Goal: Task Accomplishment & Management: Complete application form

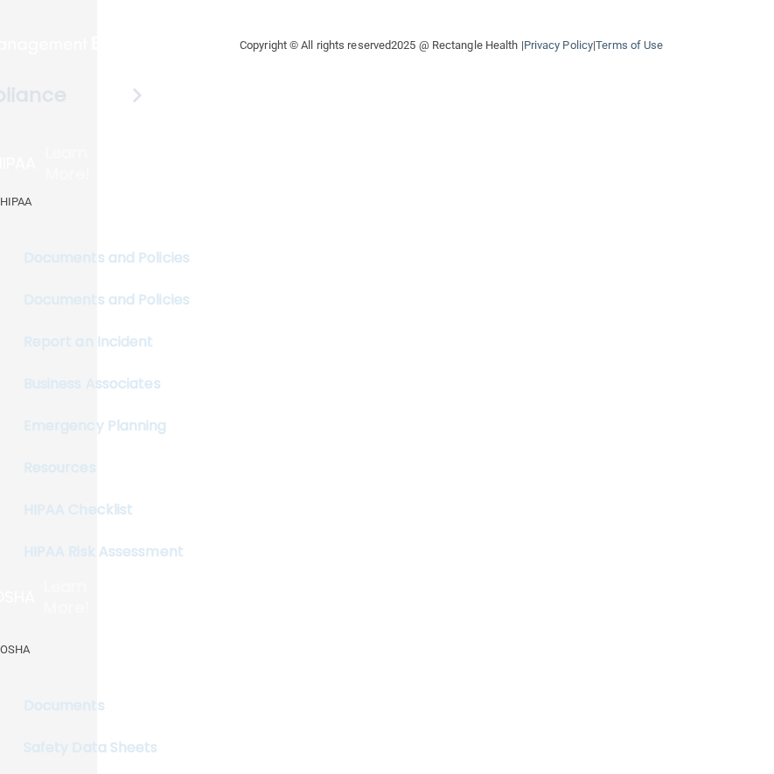
click at [325, 301] on main "Copyright © All rights reserved 2025 @ Rectangle Health | Privacy Policy | Term…" at bounding box center [451, 387] width 708 height 774
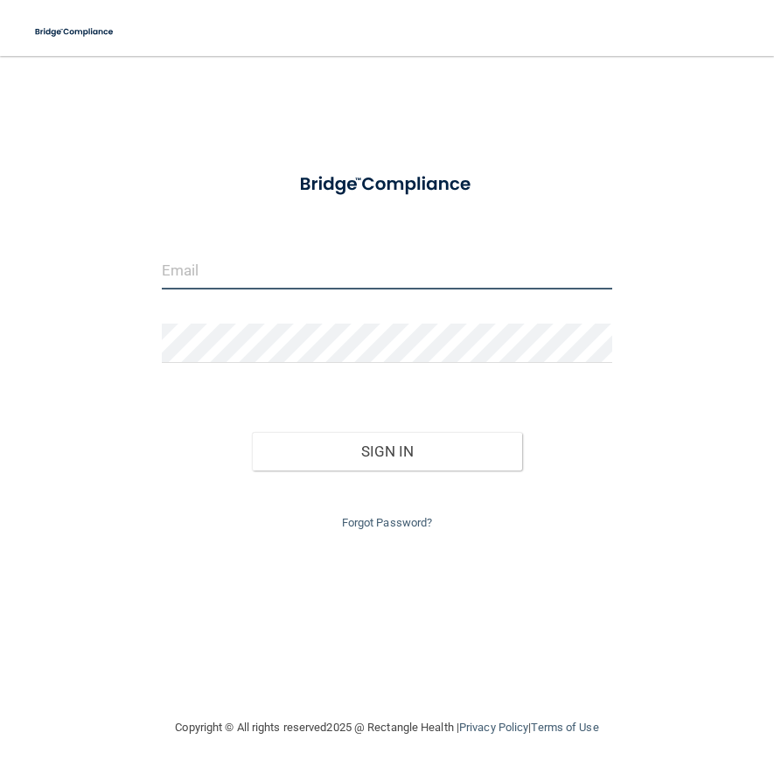
click at [314, 264] on input "email" at bounding box center [387, 269] width 450 height 39
type input "[EMAIL_ADDRESS][DOMAIN_NAME]"
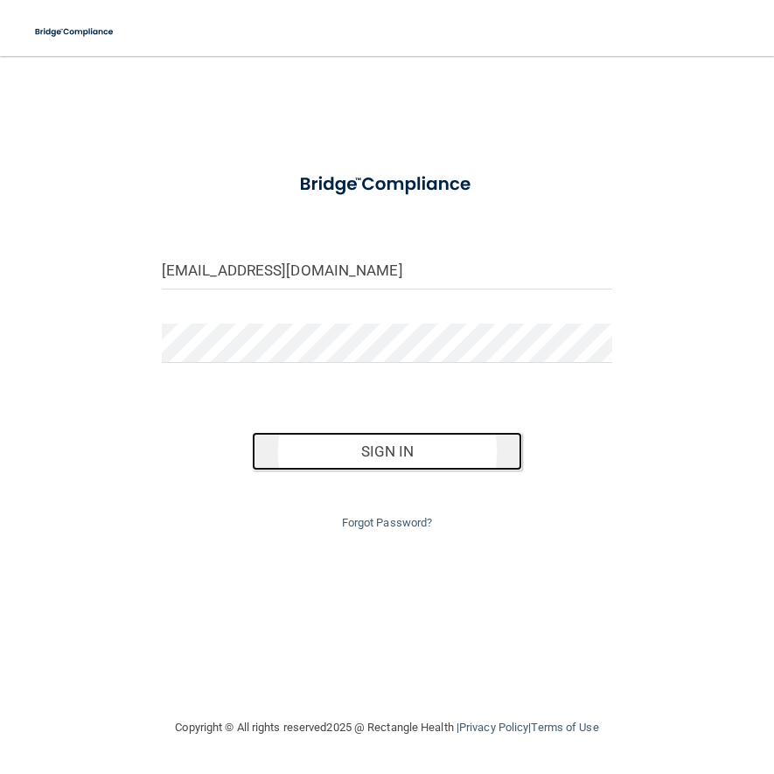
click at [397, 446] on button "Sign In" at bounding box center [387, 451] width 270 height 38
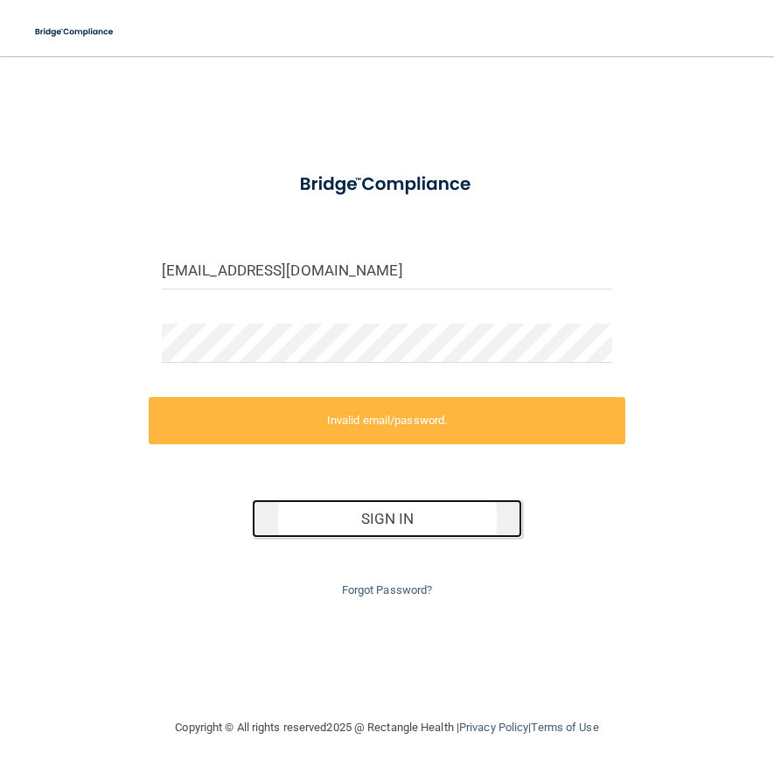
click at [399, 525] on button "Sign In" at bounding box center [387, 518] width 270 height 38
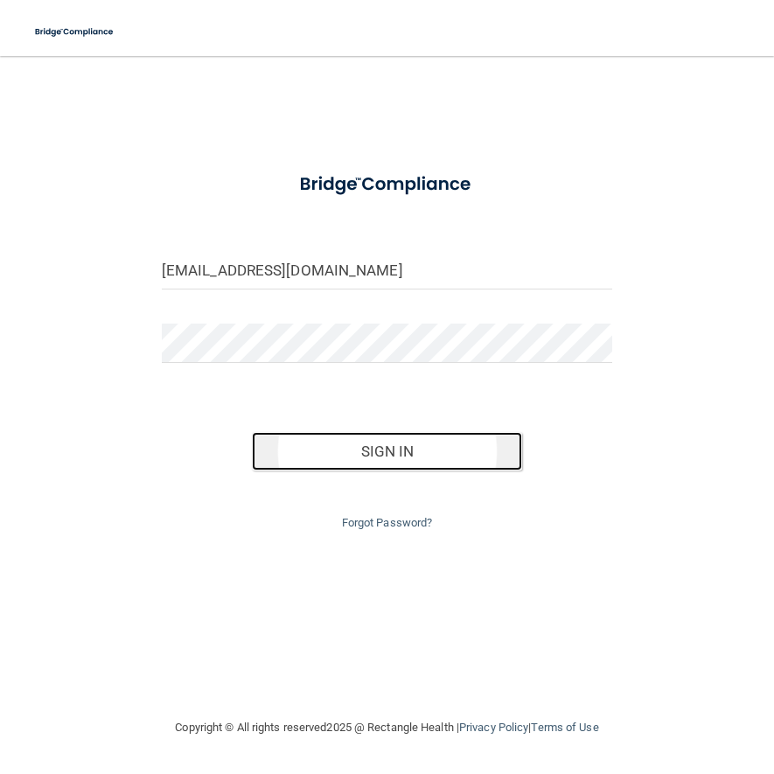
click at [412, 453] on button "Sign In" at bounding box center [387, 451] width 270 height 38
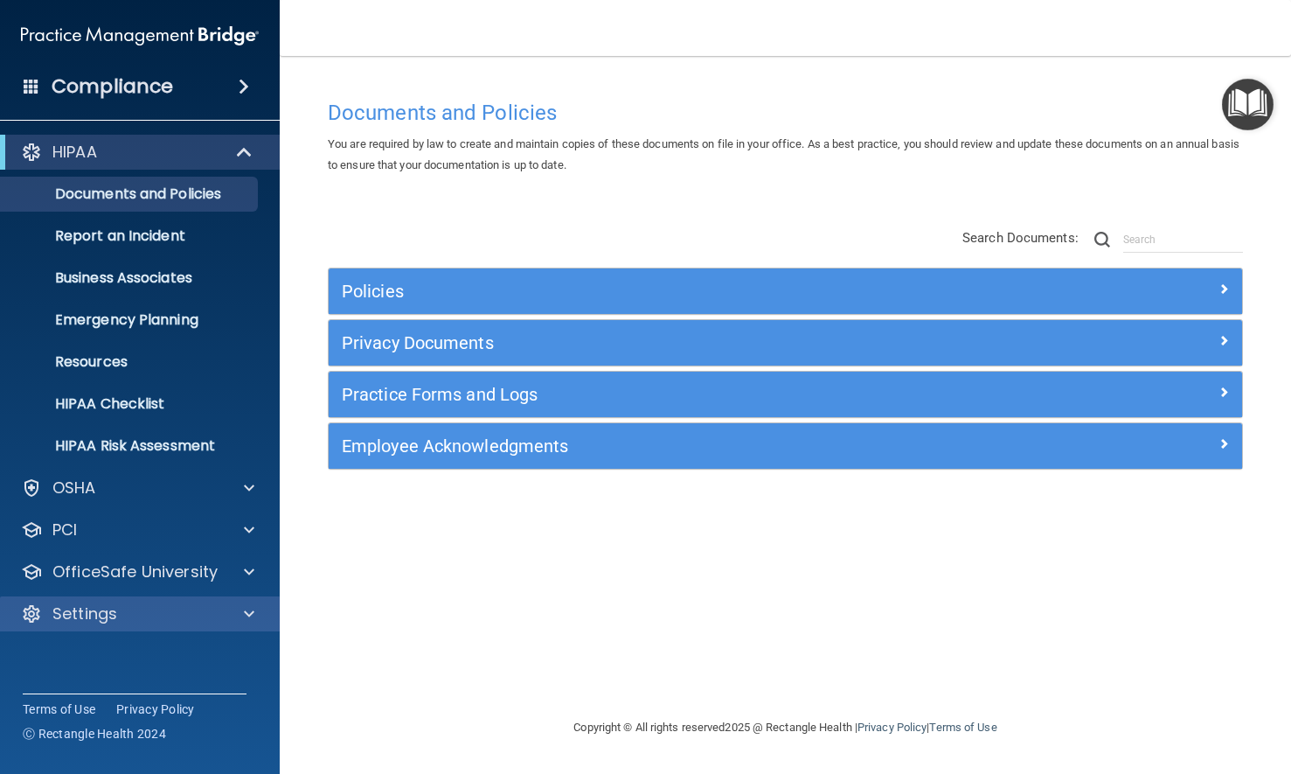
click at [198, 629] on div "Settings" at bounding box center [140, 613] width 281 height 35
click at [240, 612] on div at bounding box center [247, 613] width 44 height 21
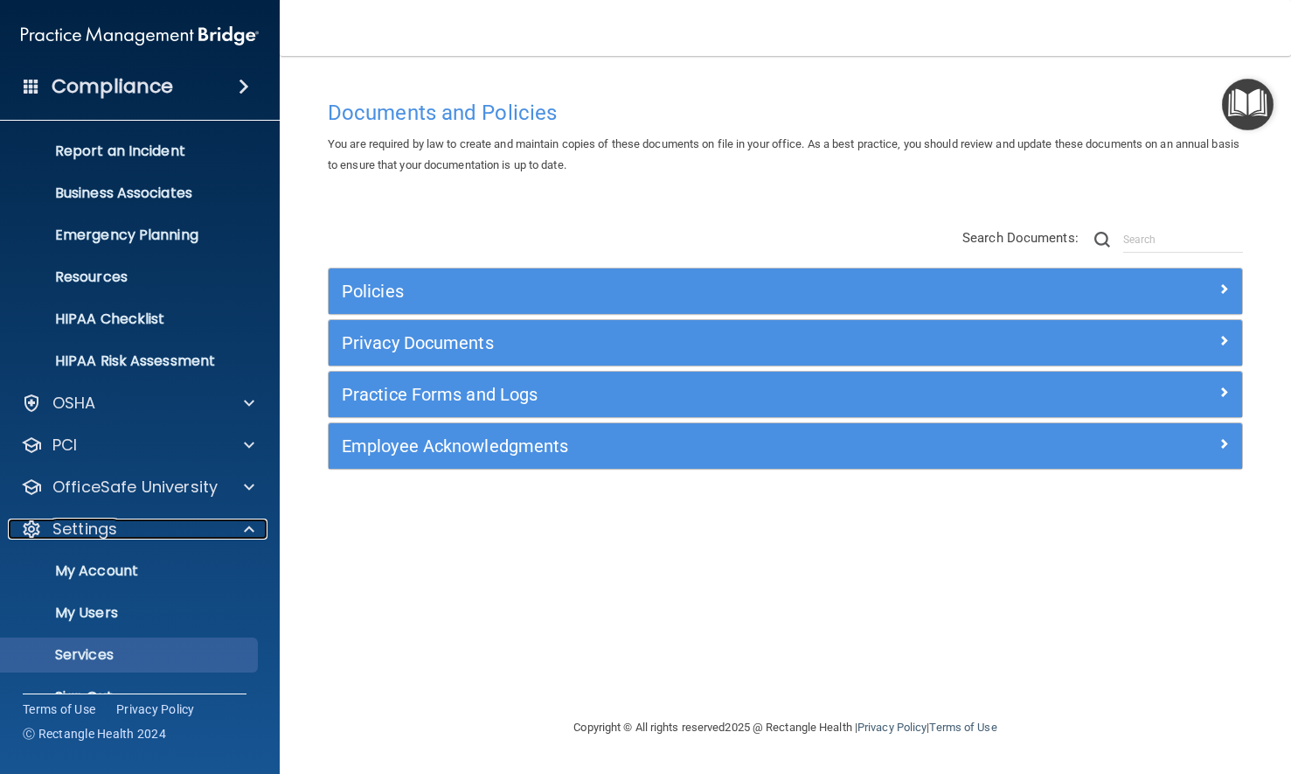
scroll to position [120, 0]
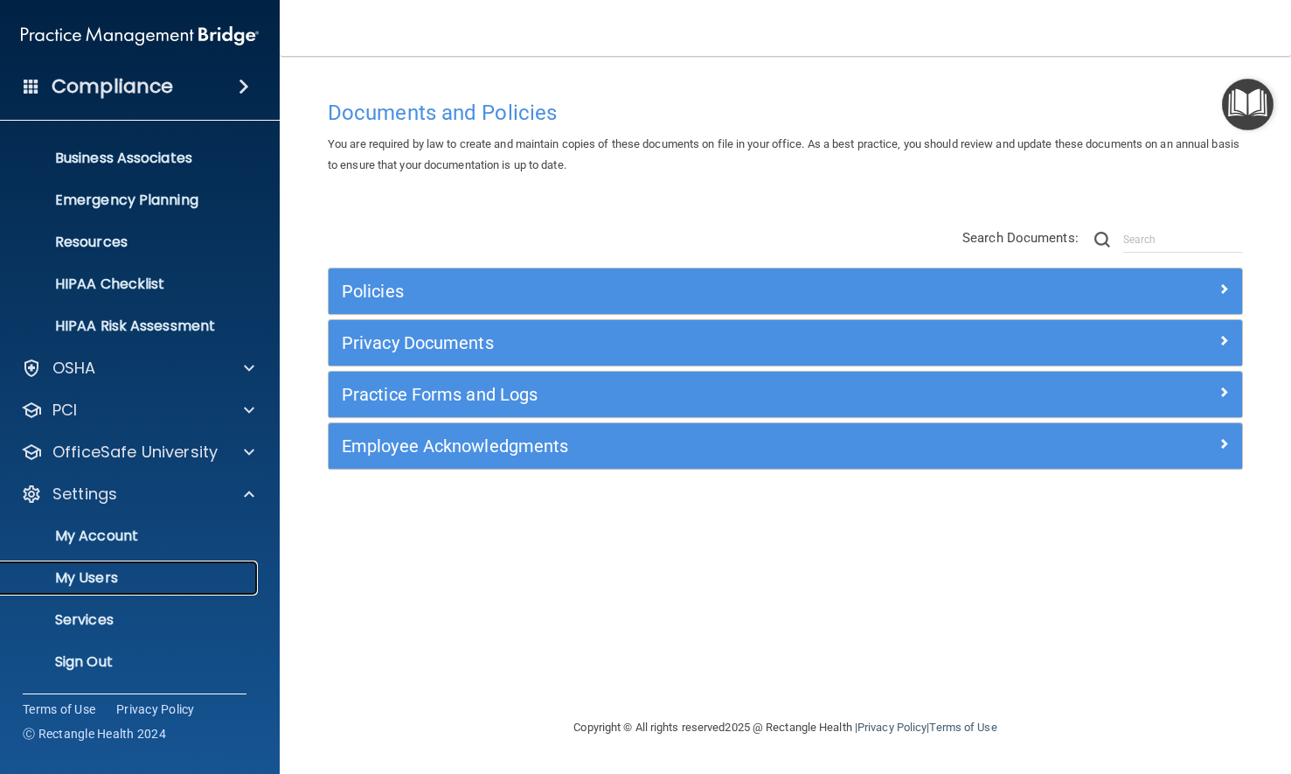
click at [149, 582] on p "My Users" at bounding box center [130, 577] width 239 height 17
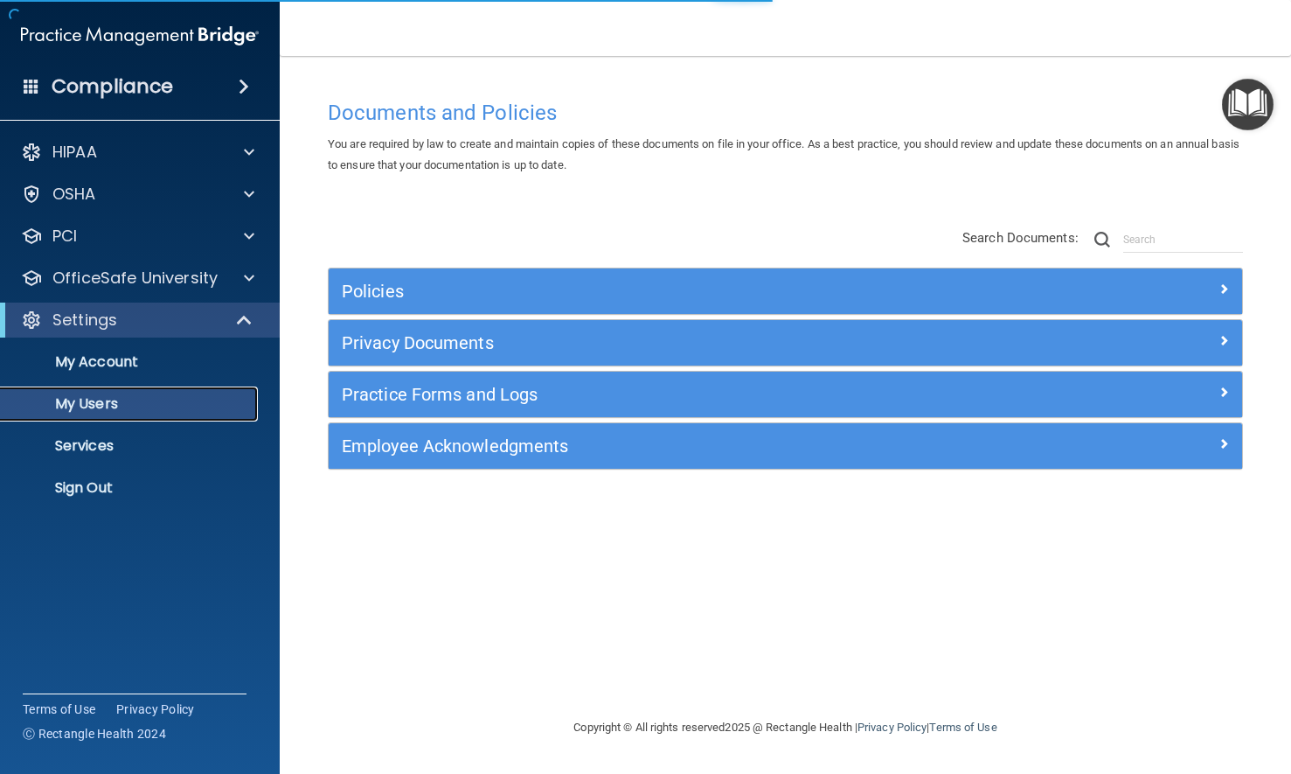
select select "20"
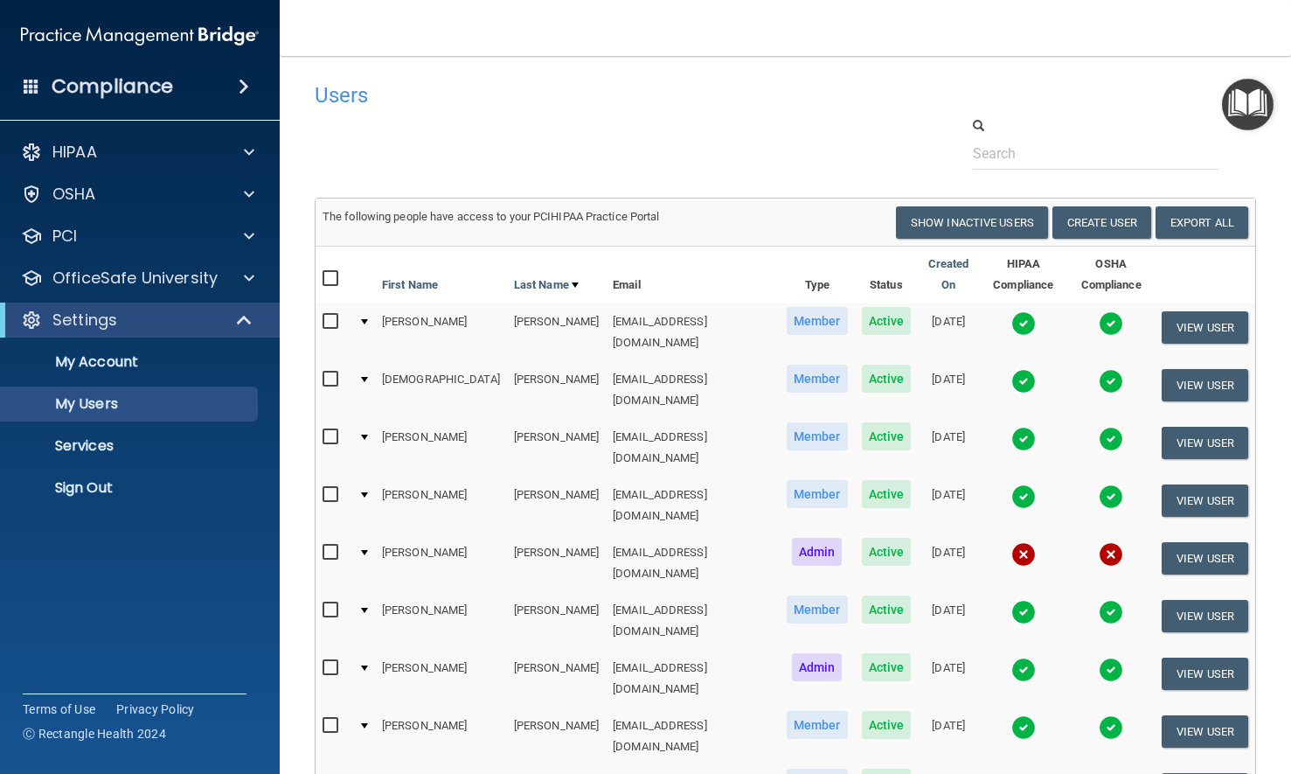
click at [773, 112] on div "Users" at bounding box center [786, 94] width 968 height 43
click at [773, 226] on button "Create User" at bounding box center [1102, 222] width 99 height 32
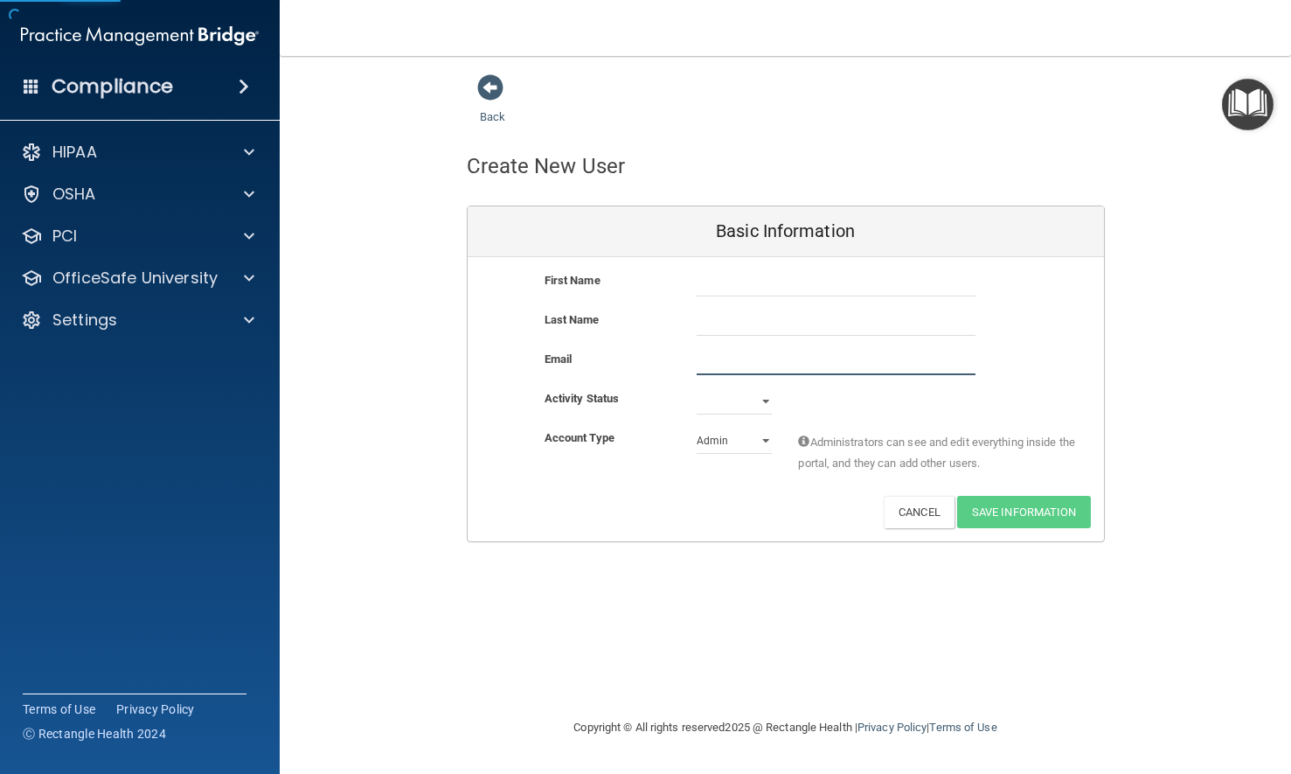
click at [723, 350] on input "email" at bounding box center [836, 362] width 279 height 26
paste input ""[EMAIL_ADDRESS][DOMAIN_NAME]" <[EMAIL_ADDRESS][DOMAIN_NAME]>"
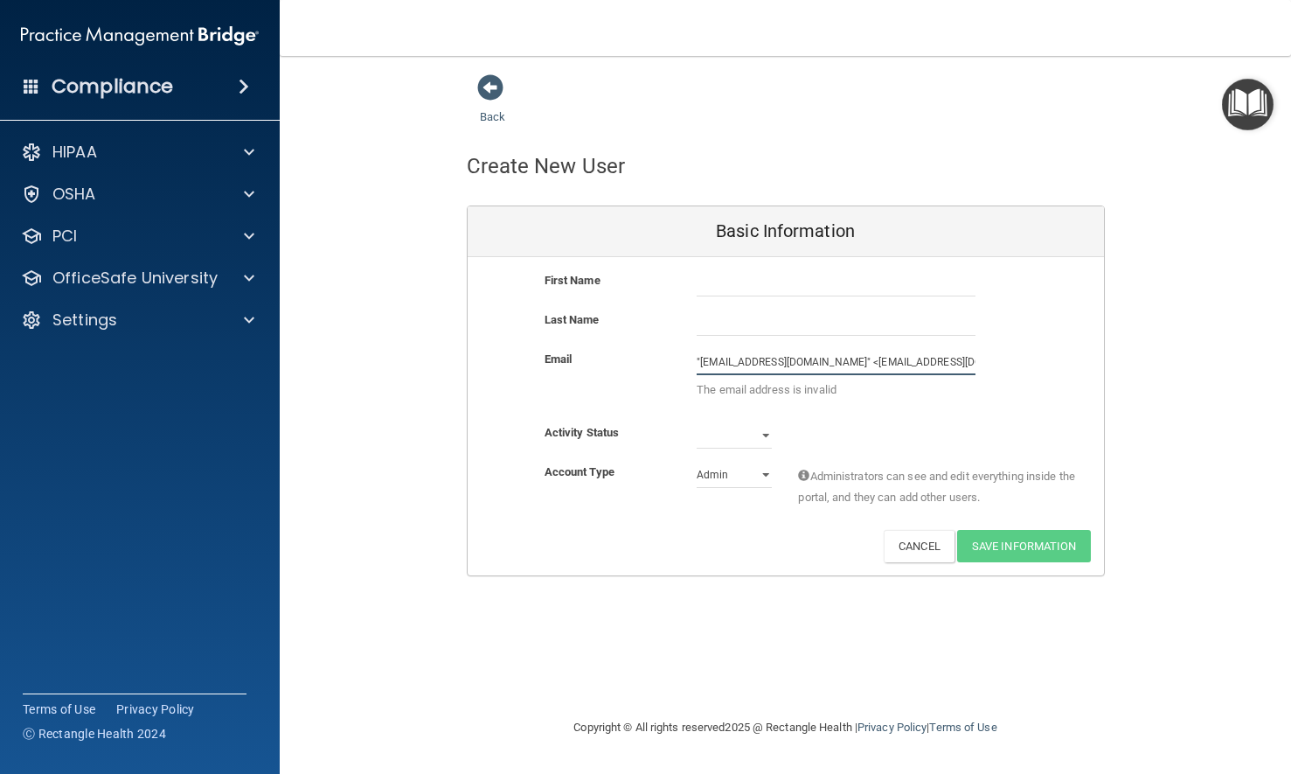
drag, startPoint x: 826, startPoint y: 365, endPoint x: 608, endPoint y: 370, distance: 218.6
click at [697, 358] on input ""[EMAIL_ADDRESS][DOMAIN_NAME]" <[EMAIL_ADDRESS][DOMAIN_NAME]>" at bounding box center [836, 362] width 279 height 26
click at [773, 365] on input "[EMAIL_ADDRESS][DOMAIN_NAME]>" at bounding box center [836, 362] width 279 height 26
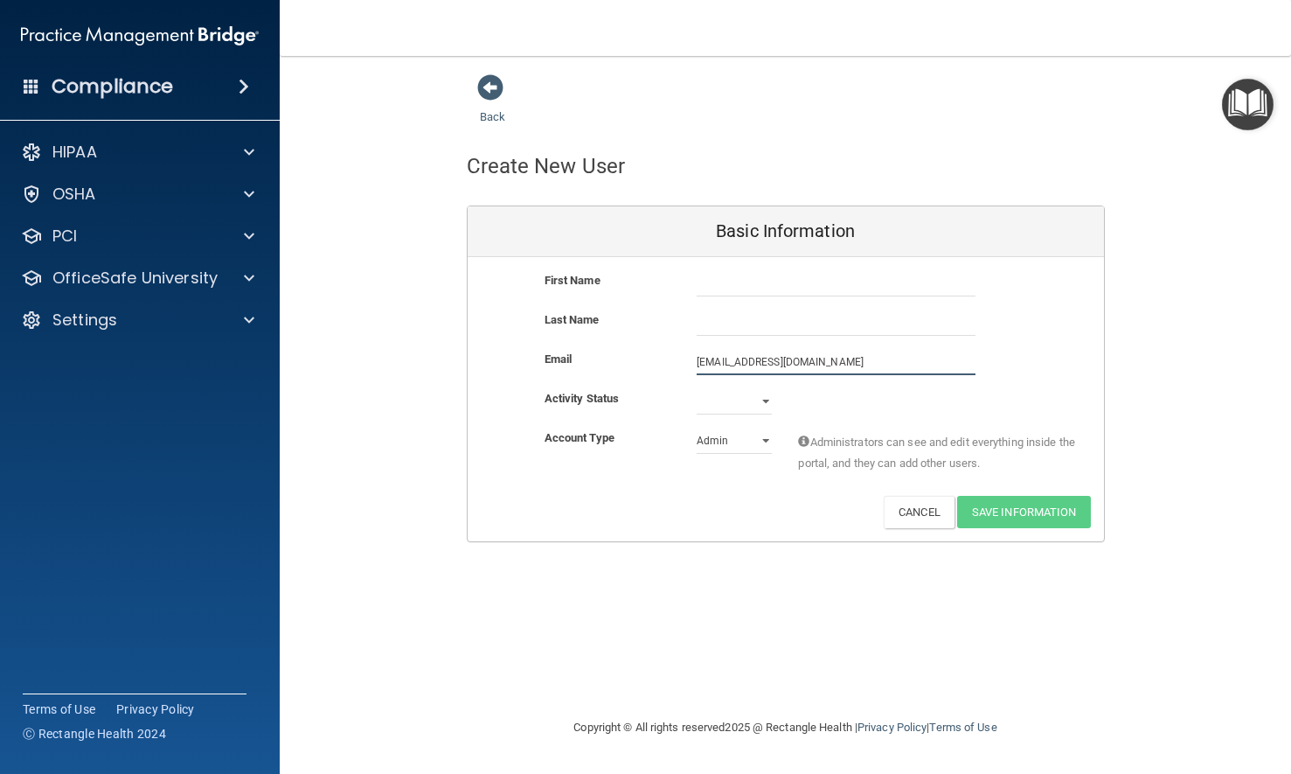
type input "[EMAIL_ADDRESS][DOMAIN_NAME]"
click at [697, 388] on select "Active Inactive" at bounding box center [734, 401] width 75 height 26
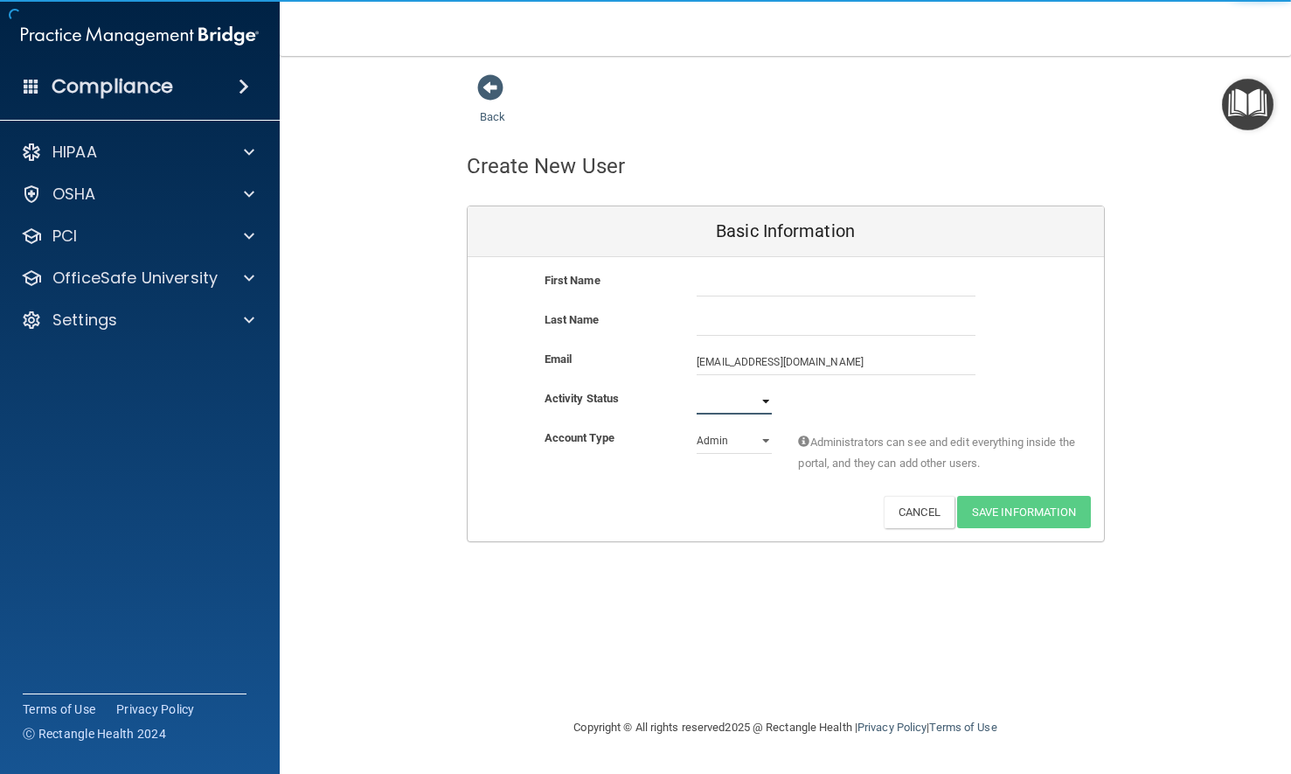
select select "active"
click option "Active" at bounding box center [0, 0] width 0 height 0
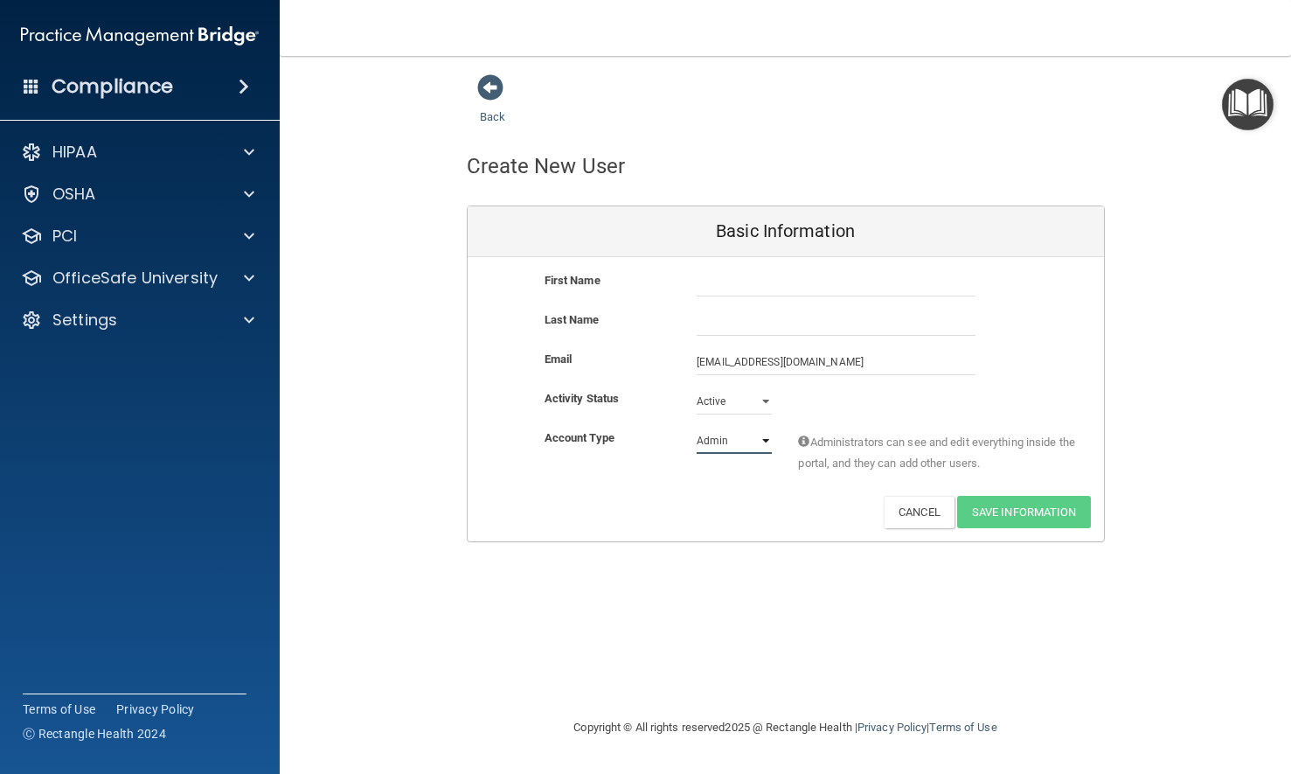
select select "practice_member"
click option "Member" at bounding box center [0, 0] width 0 height 0
click at [773, 290] on input "text" at bounding box center [836, 283] width 279 height 26
type input "L"
type input "[PERSON_NAME]"
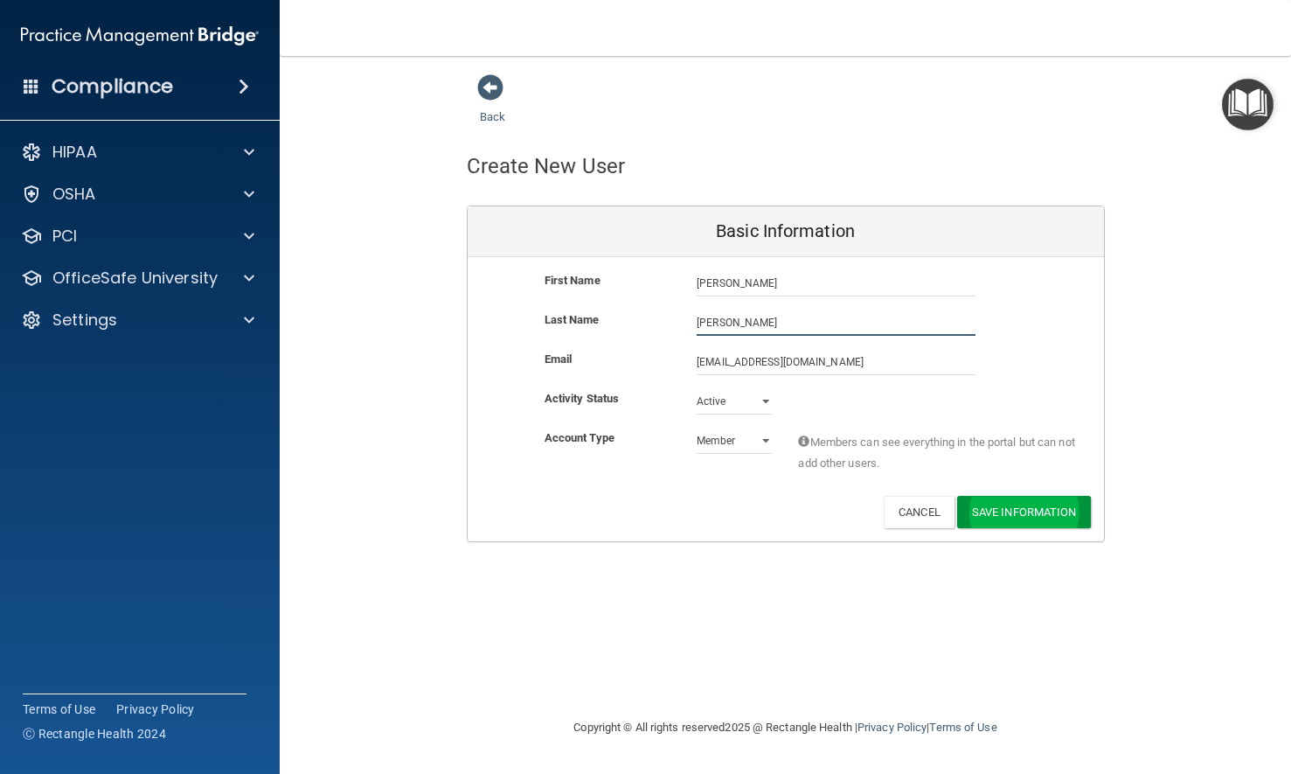
type input "[PERSON_NAME]"
click at [773, 518] on button "Save Information" at bounding box center [1024, 512] width 134 height 32
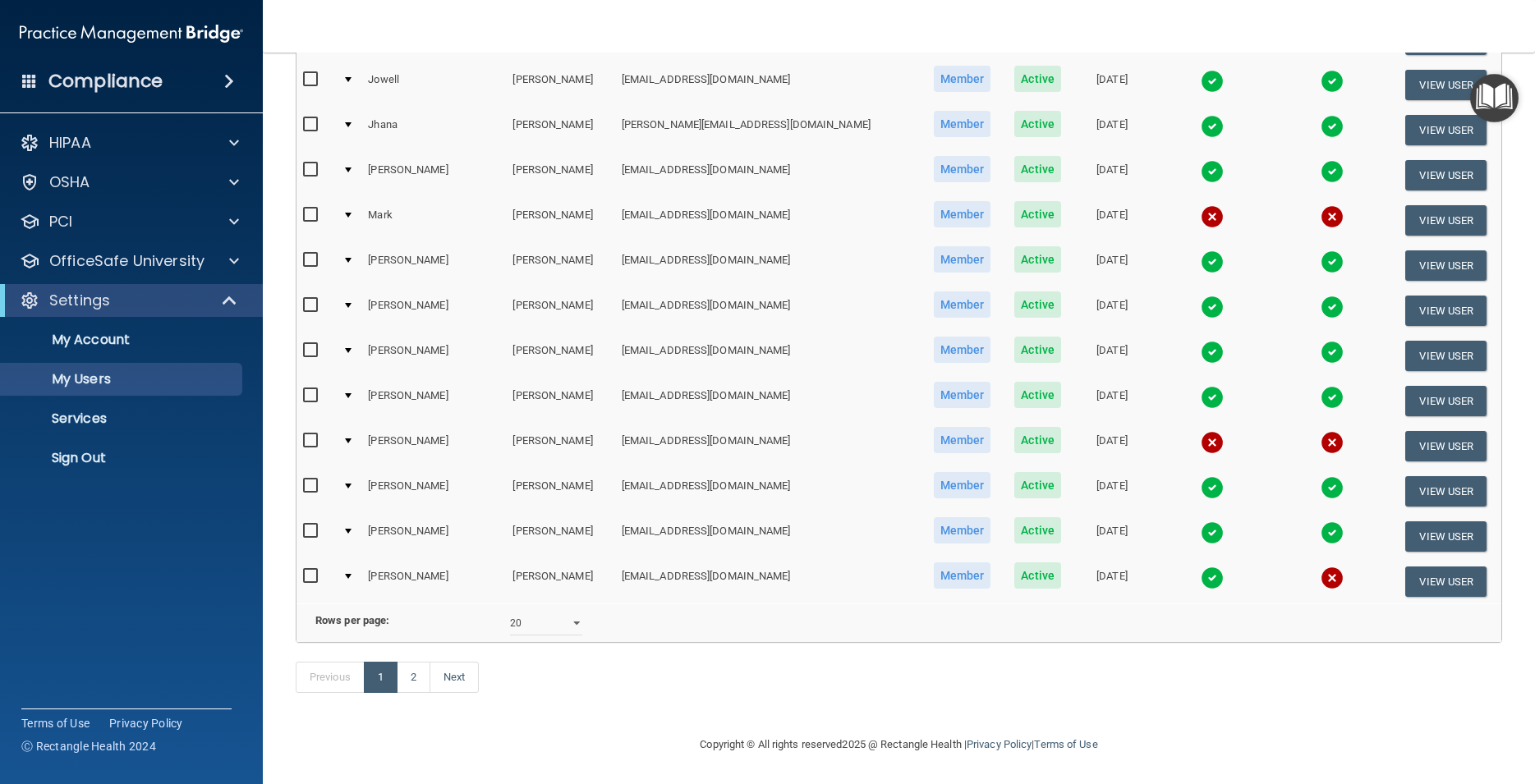
scroll to position [640, 0]
click at [510, 610] on select "10 20 30 40 all" at bounding box center [546, 623] width 72 height 24
select select "30"
click option "all" at bounding box center [0, 0] width 0 height 0
